Goal: Communication & Community: Answer question/provide support

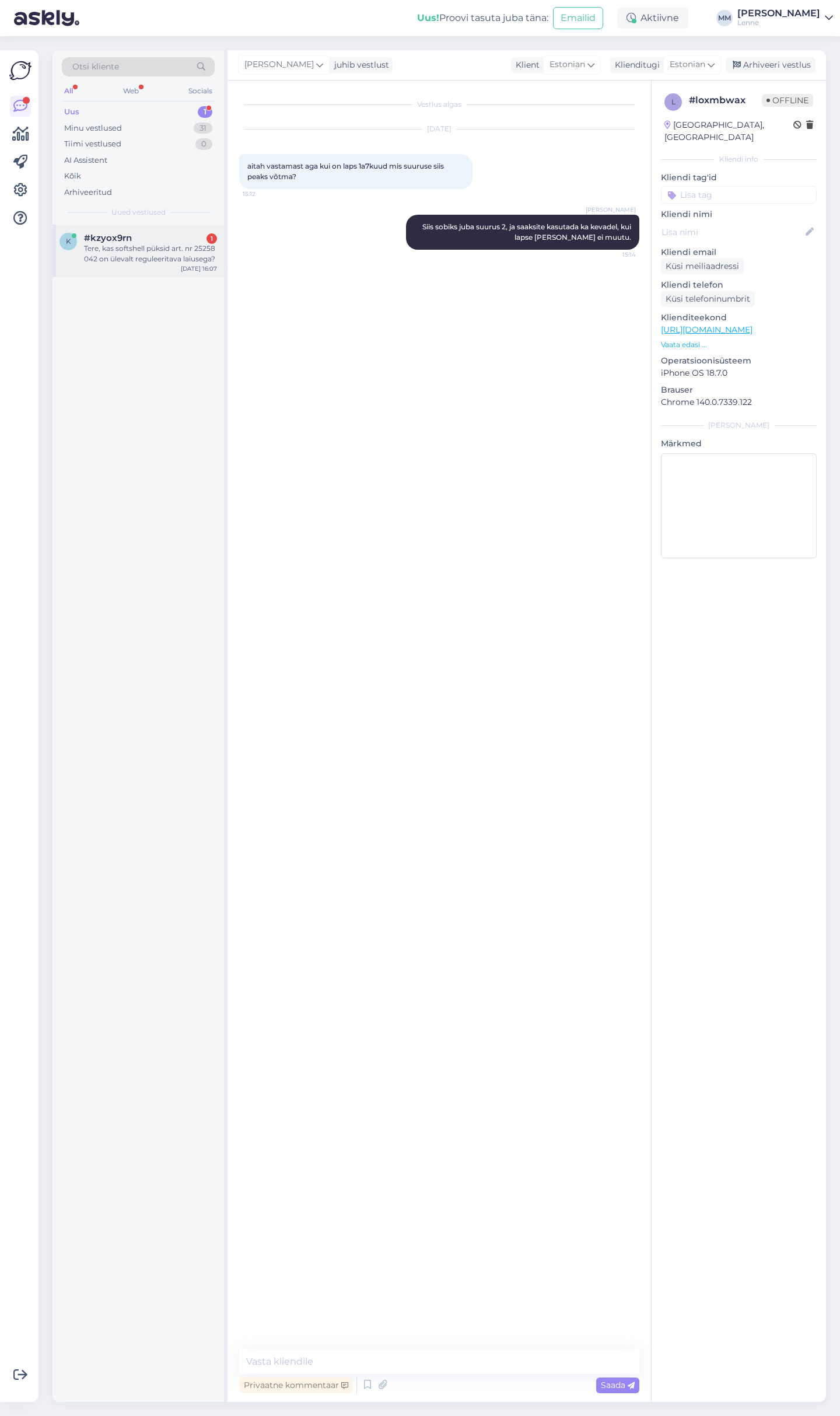
click at [140, 243] on div "Tere, kas softshell püksid art. nr 25258 042 on ülevalt reguleeritava laiusega?" at bounding box center [151, 254] width 133 height 21
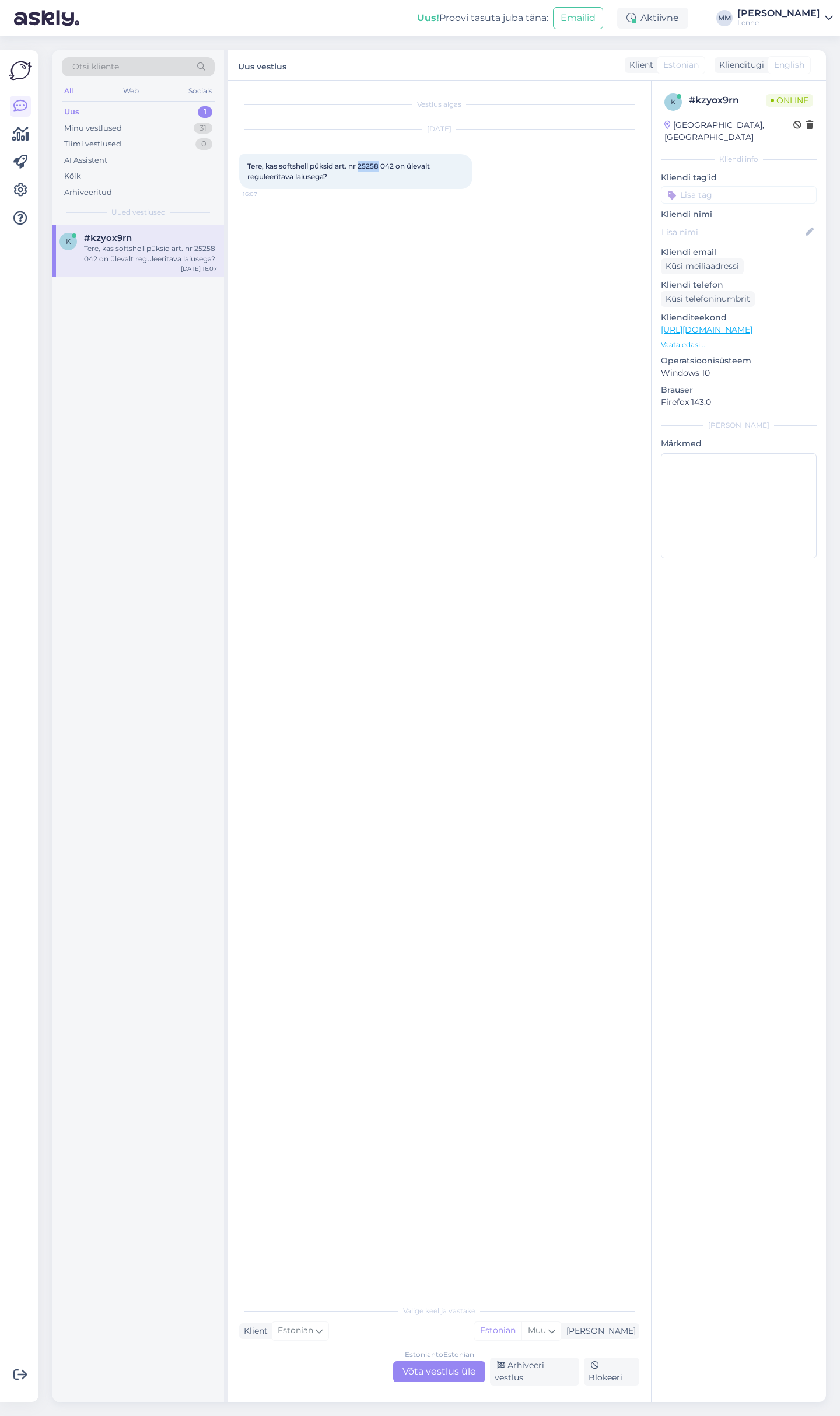
drag, startPoint x: 360, startPoint y: 166, endPoint x: 380, endPoint y: 167, distance: 20.0
click at [380, 167] on span "Tere, kas softshell püksid art. nr 25258 042 on ülevalt reguleeritava laiusega?" at bounding box center [339, 172] width 184 height 19
copy span "25258"
click at [457, 1381] on div "Estonian to Estonian Võta vestlus üle" at bounding box center [439, 1372] width 92 height 21
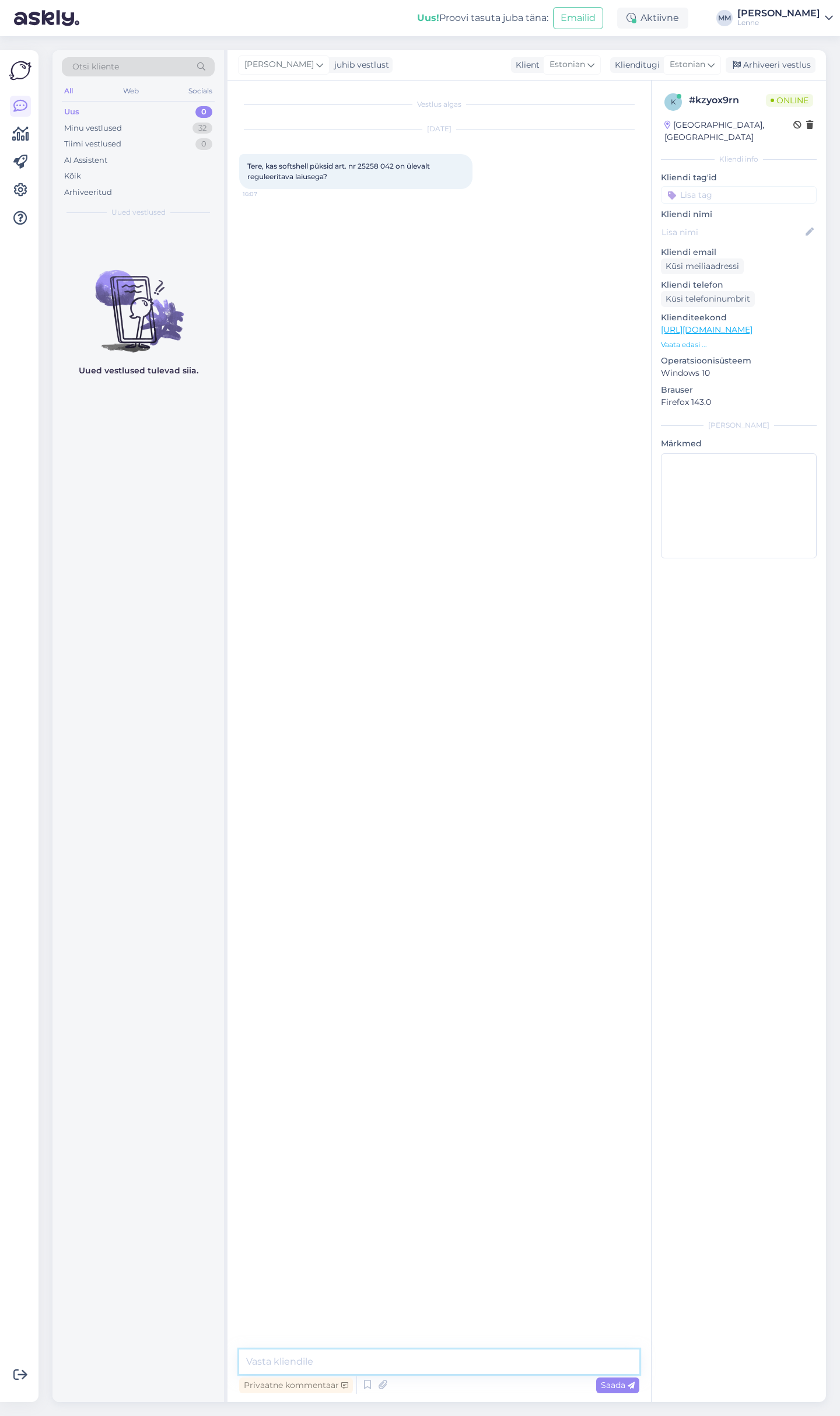
click at [410, 1359] on textarea at bounding box center [438, 1361] width 400 height 24
type textarea "Tere, värvlit saab reguleerida kummi kinnitusest ."
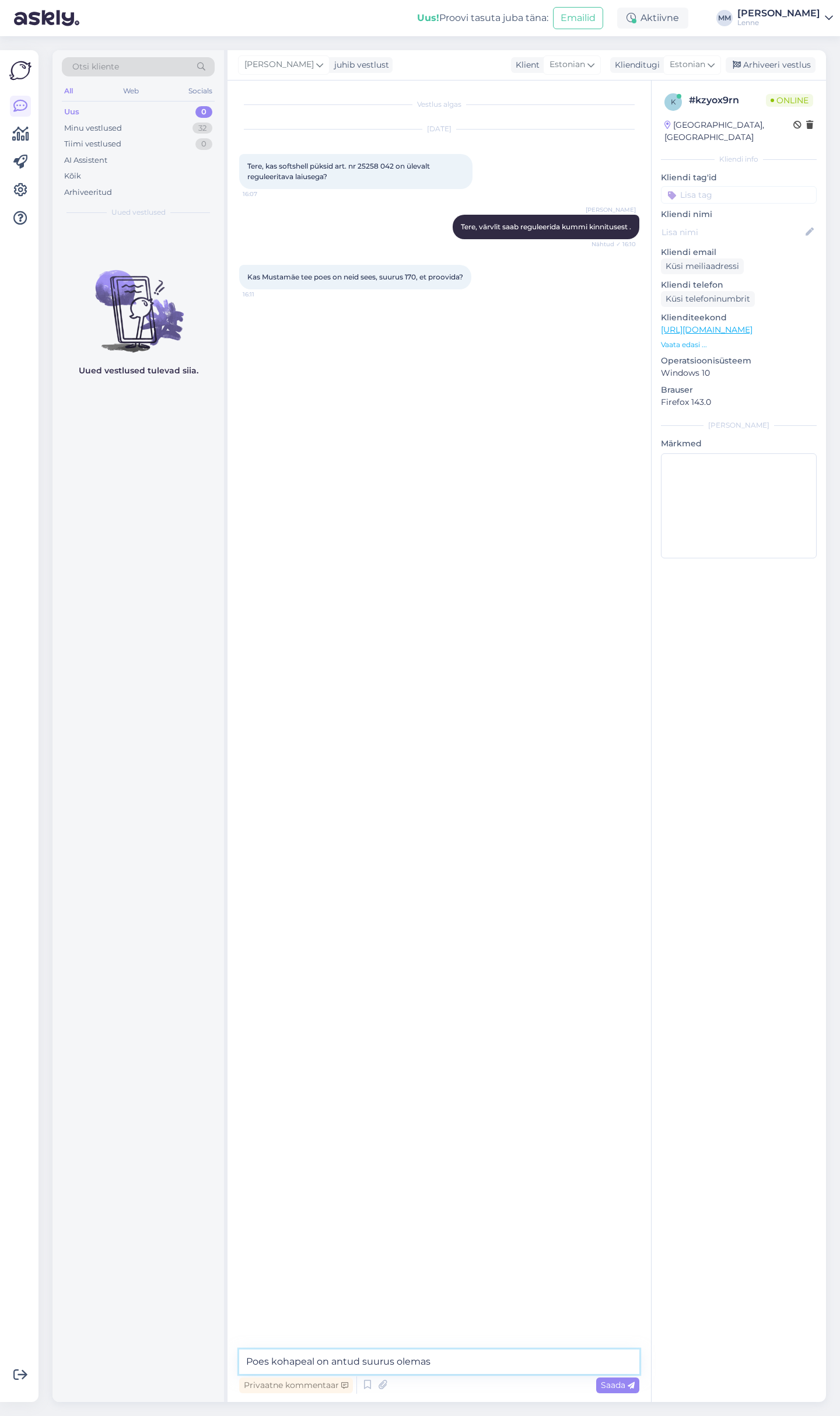
type textarea "Poes kohapeal on antud suurus olemas."
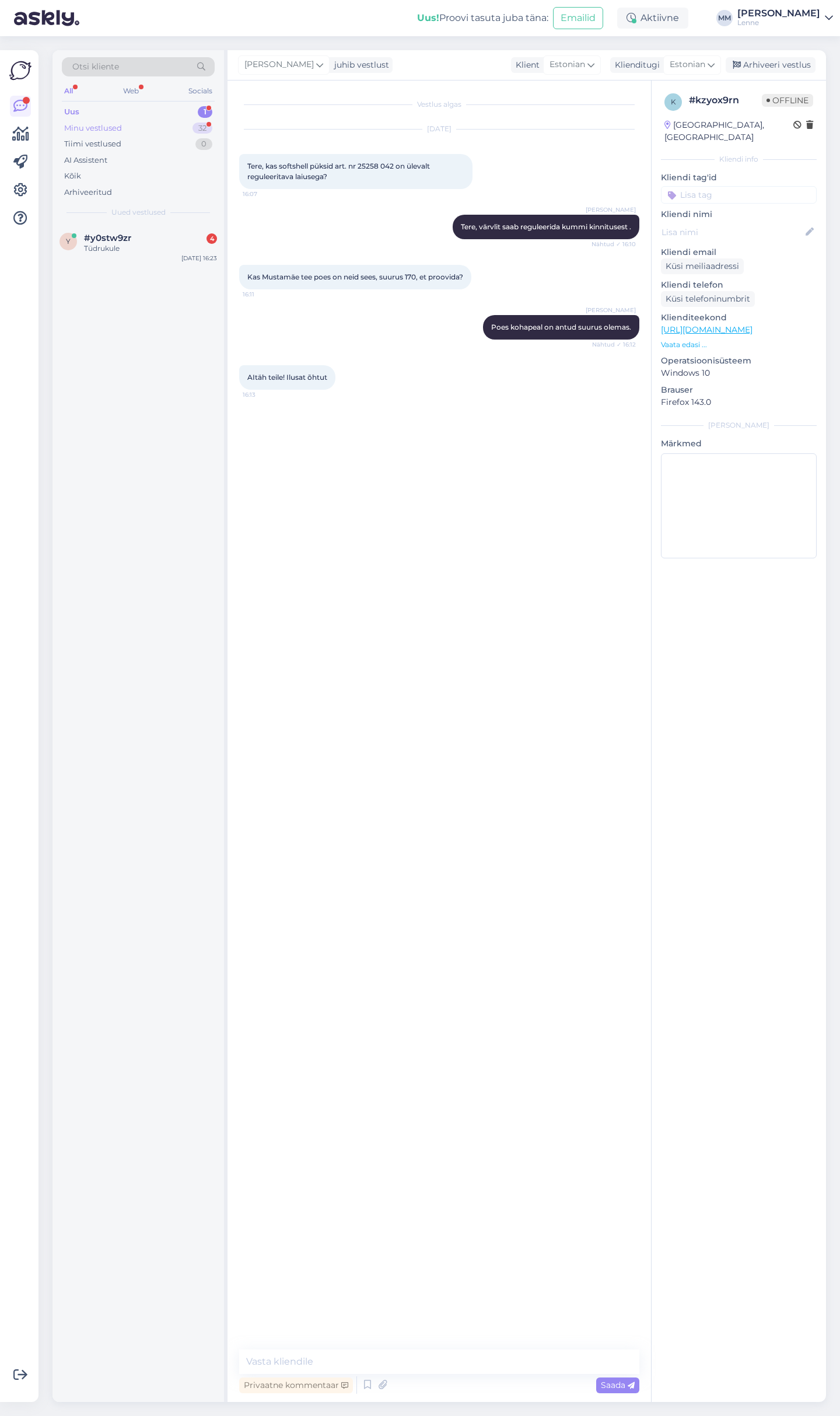
click at [168, 127] on div "Minu vestlused 32" at bounding box center [138, 129] width 153 height 16
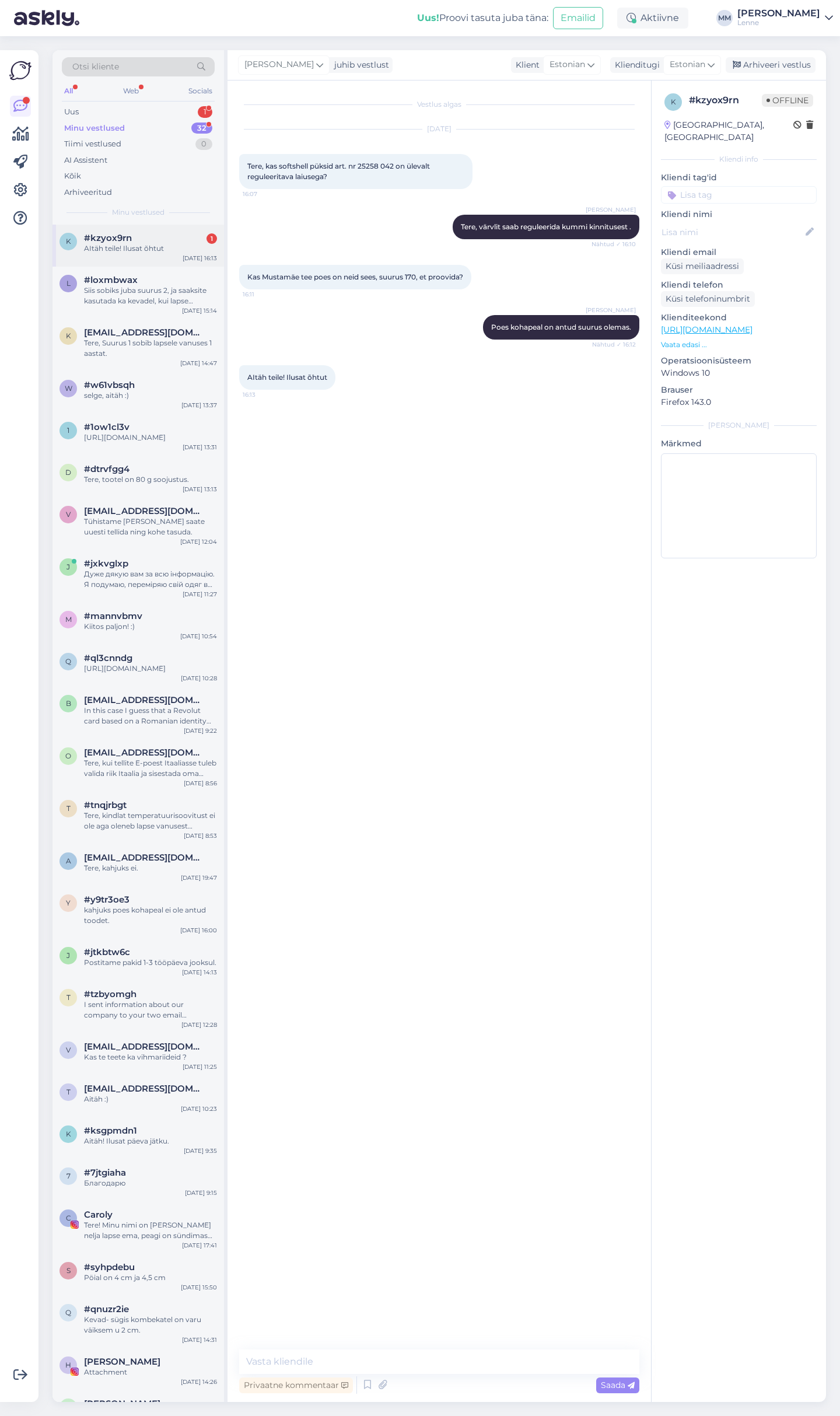
click at [150, 251] on div "AItäh teile! Ilusat õhtut" at bounding box center [151, 248] width 133 height 10
click at [140, 115] on div "Uus 1" at bounding box center [138, 112] width 153 height 16
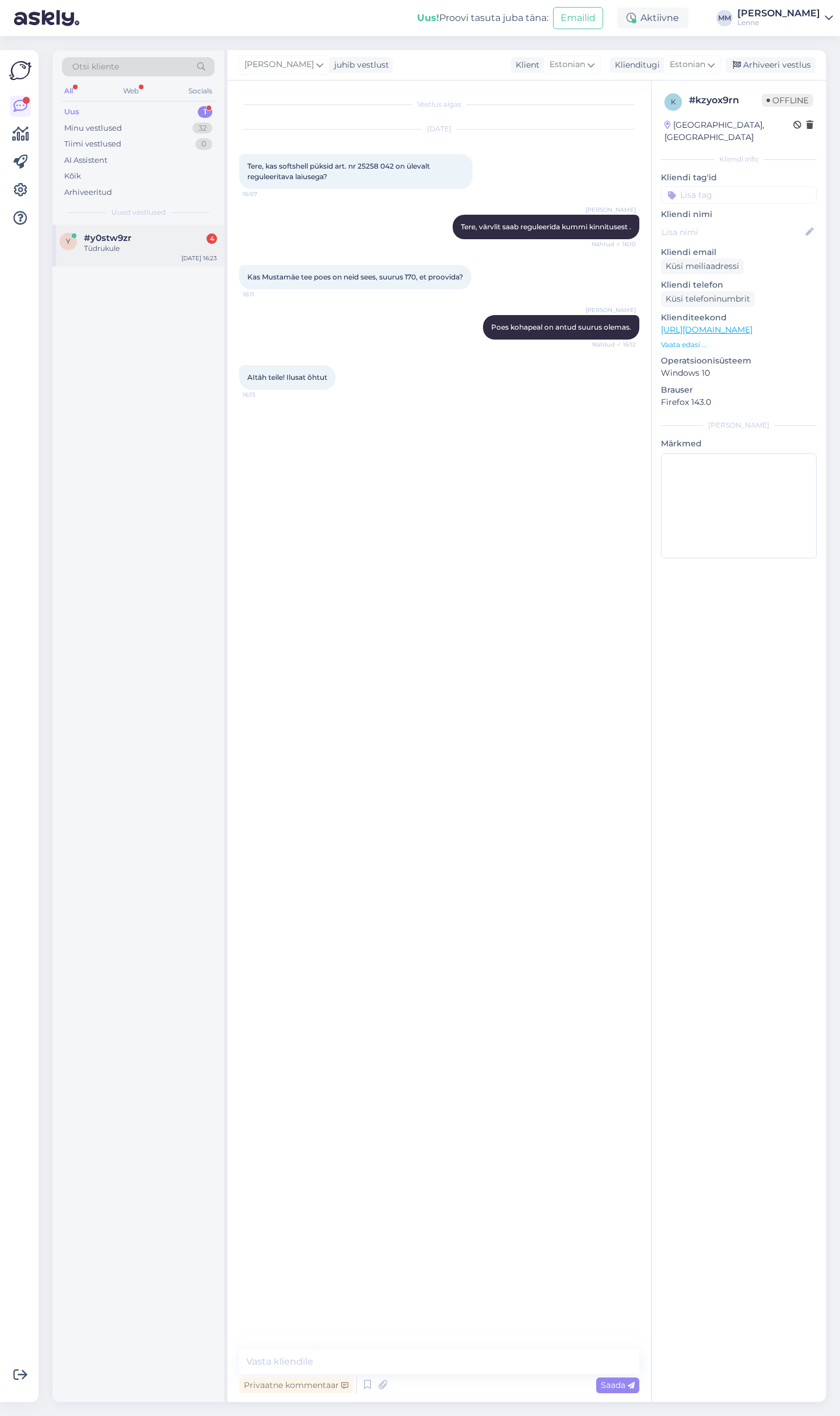
click at [151, 241] on div "#y0stw9zr 4" at bounding box center [151, 238] width 133 height 10
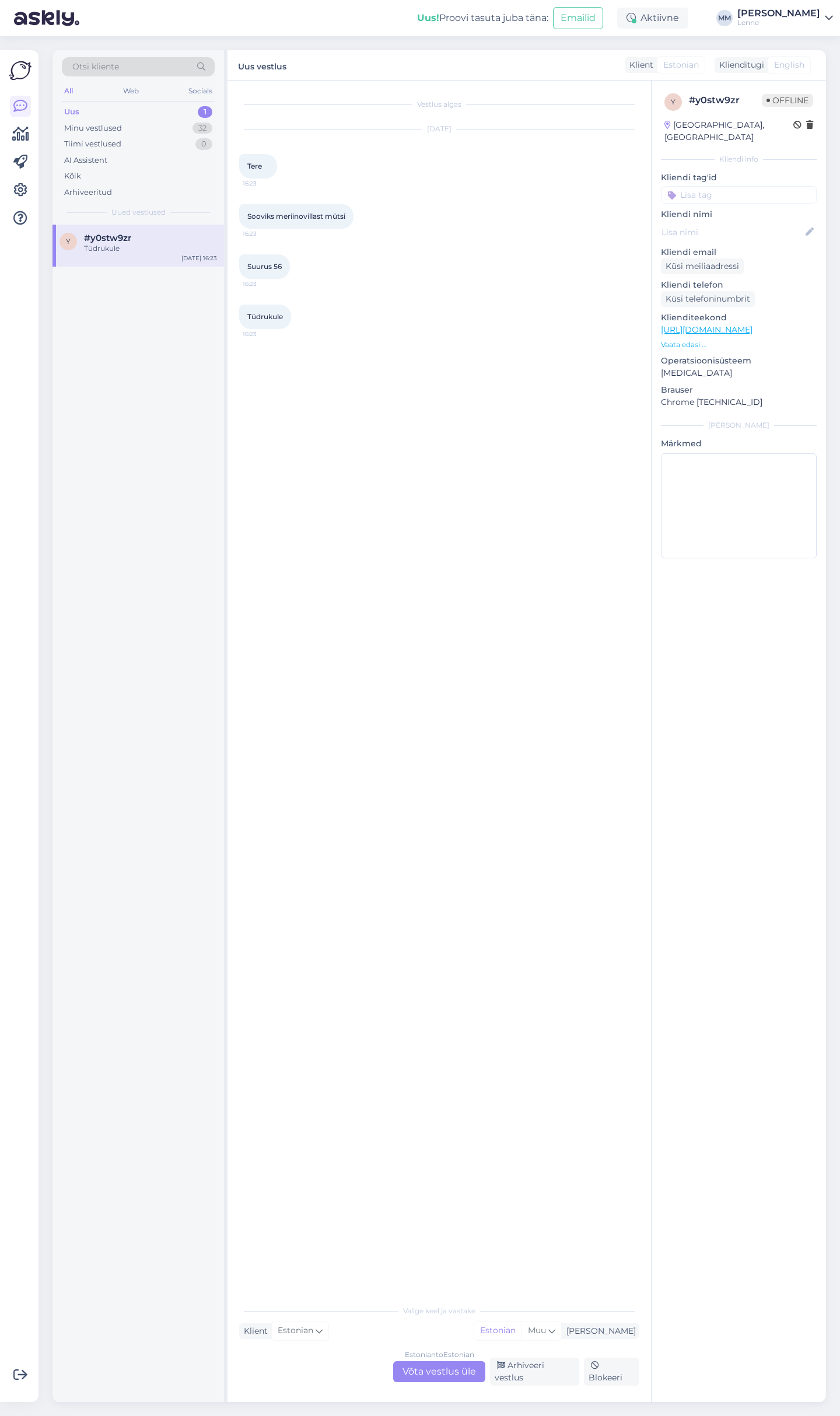
click at [470, 1372] on div "Estonian to Estonian Võta vestlus üle" at bounding box center [439, 1372] width 92 height 21
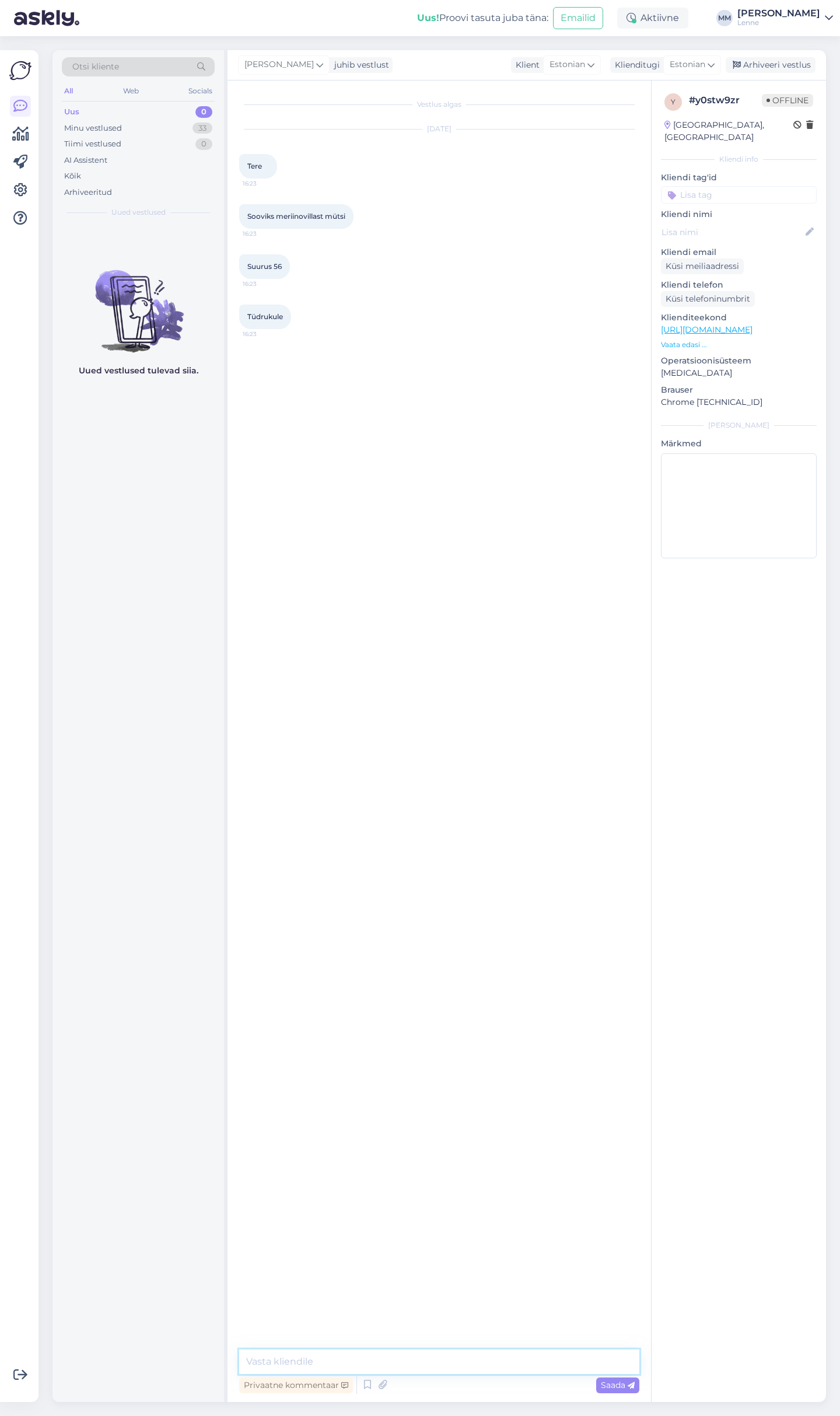
click at [416, 1356] on textarea at bounding box center [438, 1361] width 400 height 24
type textarea "Tere, suur valik meriinovillaseid mütse on meie E-poes."
paste textarea "[URL][DOMAIN_NAME]"
type textarea "[URL][DOMAIN_NAME]"
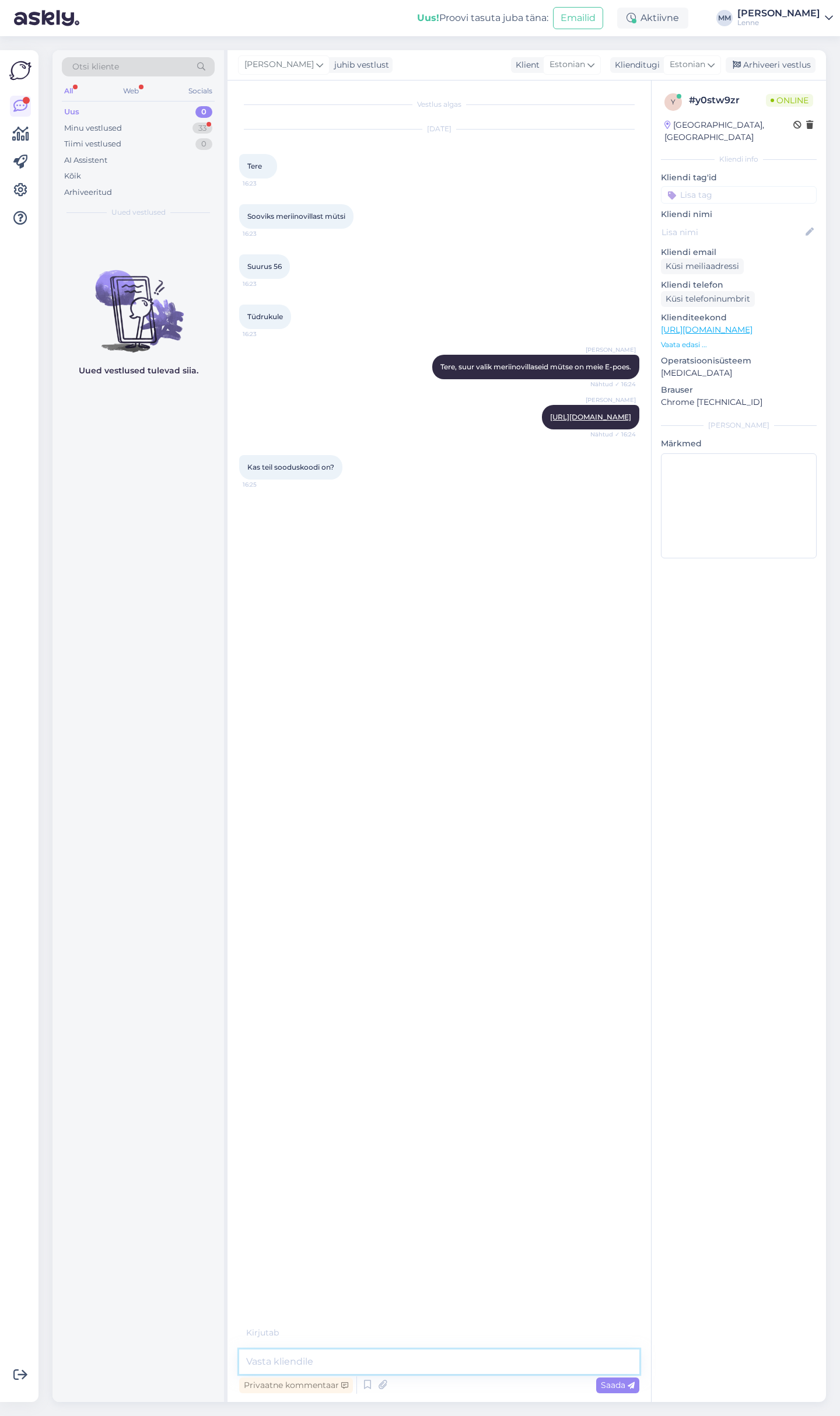
click at [421, 1364] on textarea at bounding box center [438, 1361] width 400 height 24
type textarea "Kahjuks ei ole."
click at [340, 1352] on textarea at bounding box center [438, 1361] width 400 height 24
type textarea "Kahjuks ei."
